Goal: Check status: Check status

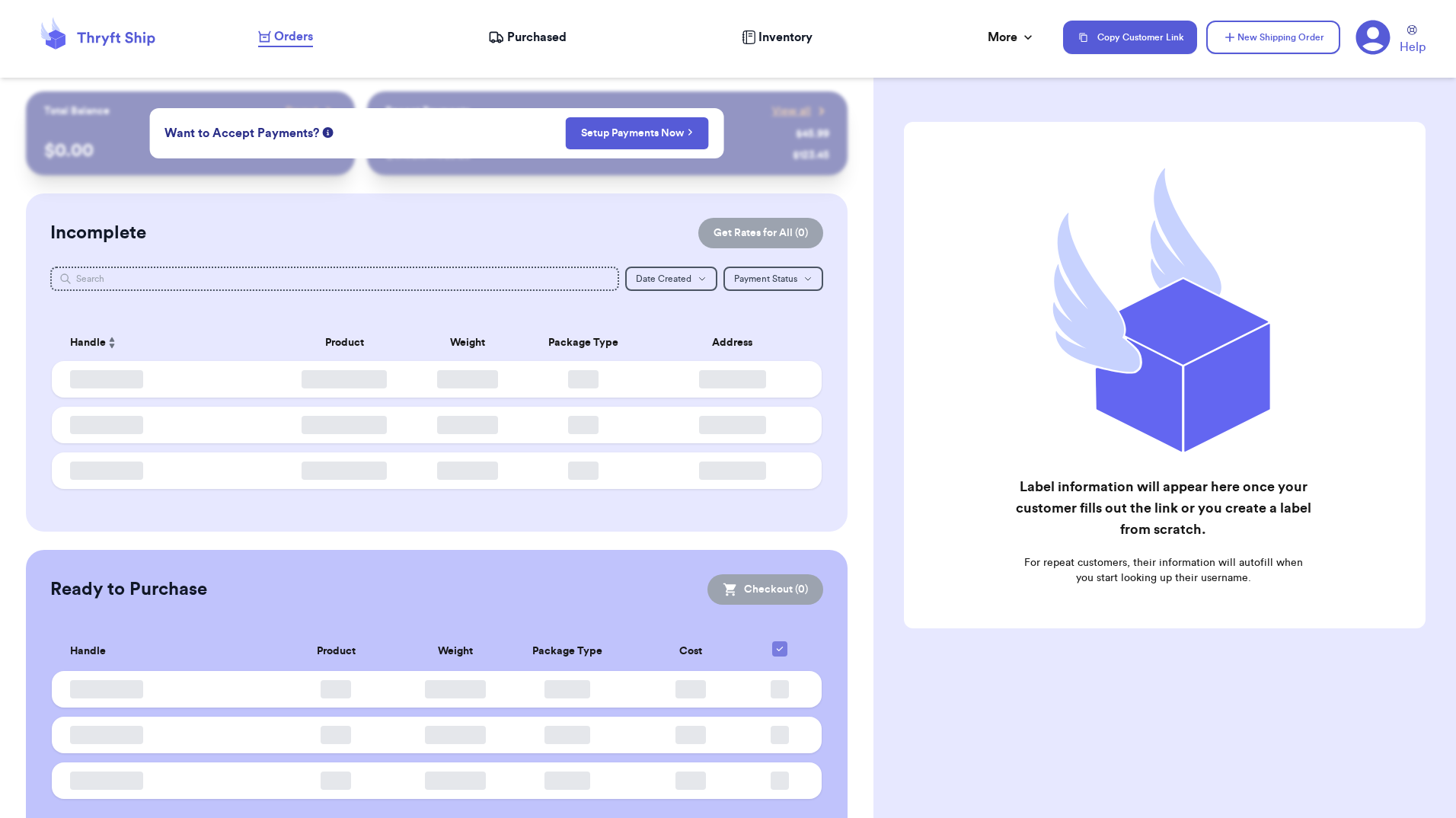
checkbox input "false"
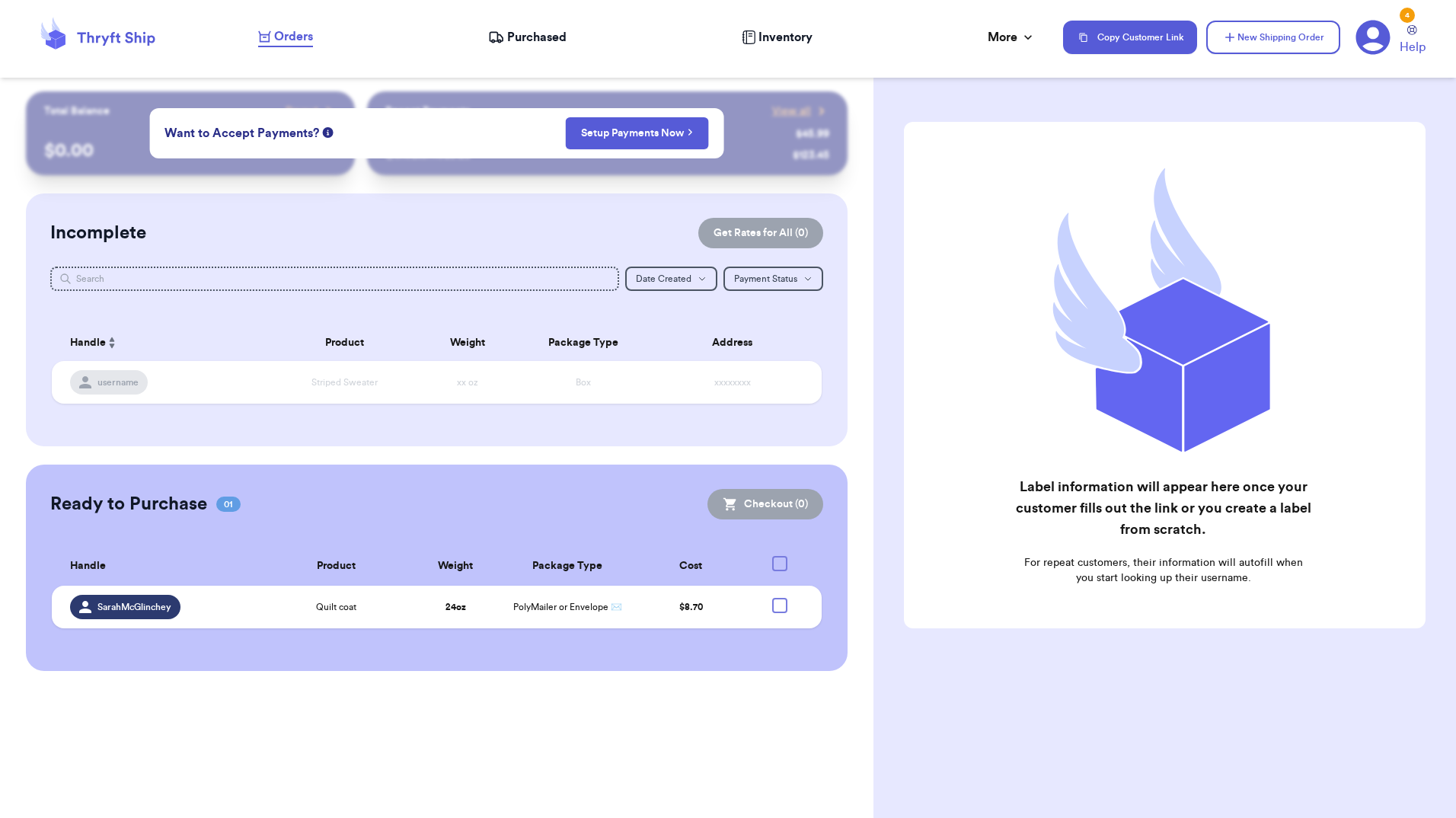
click at [555, 39] on span "Purchased" at bounding box center [536, 37] width 59 height 18
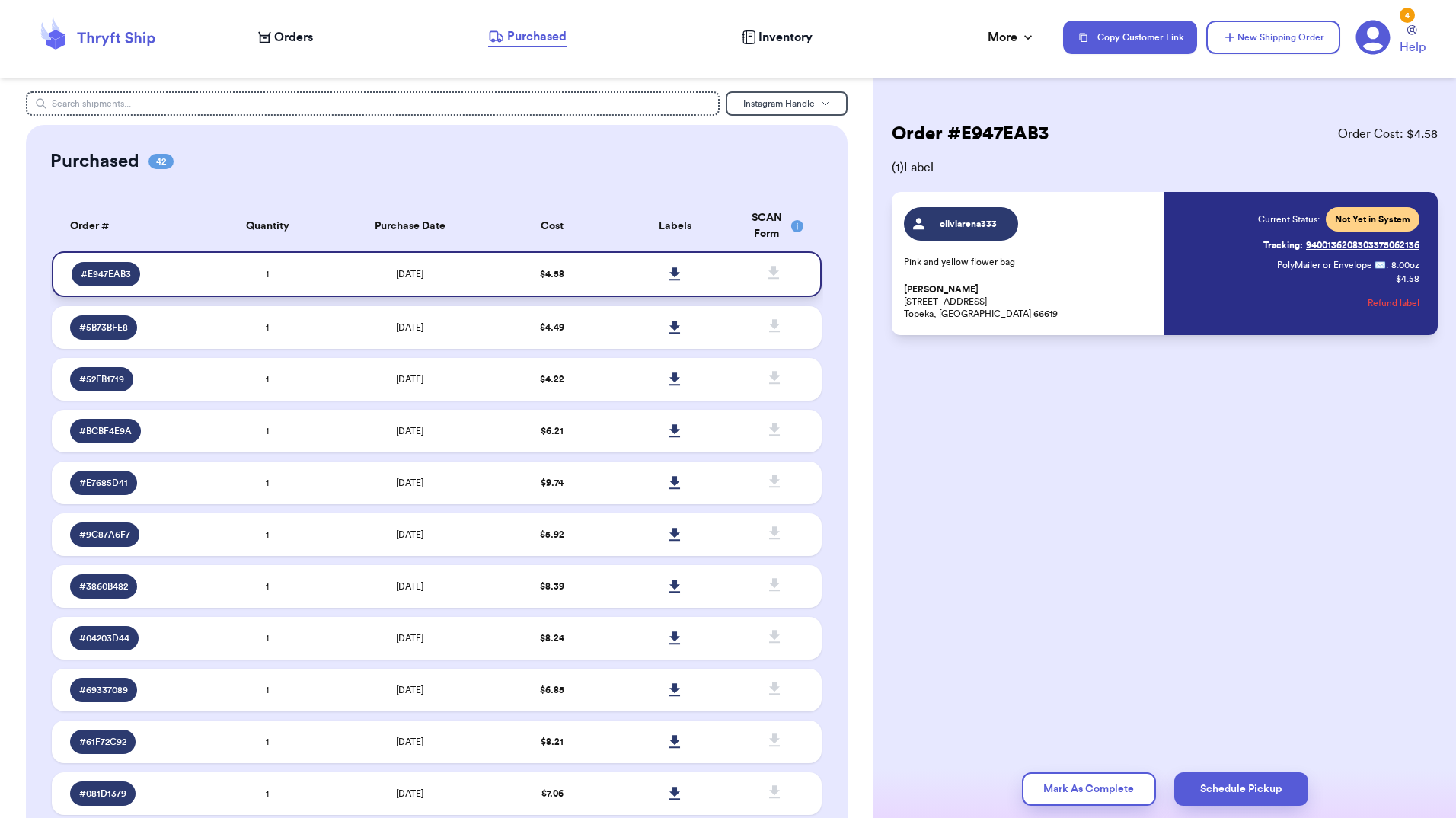
click at [670, 270] on icon at bounding box center [675, 274] width 11 height 14
